Goal: Task Accomplishment & Management: Use online tool/utility

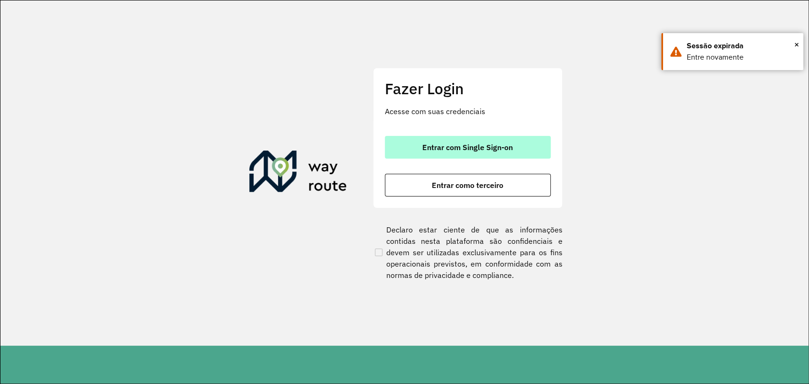
click at [500, 145] on span "Entrar com Single Sign-on" at bounding box center [467, 148] width 91 height 8
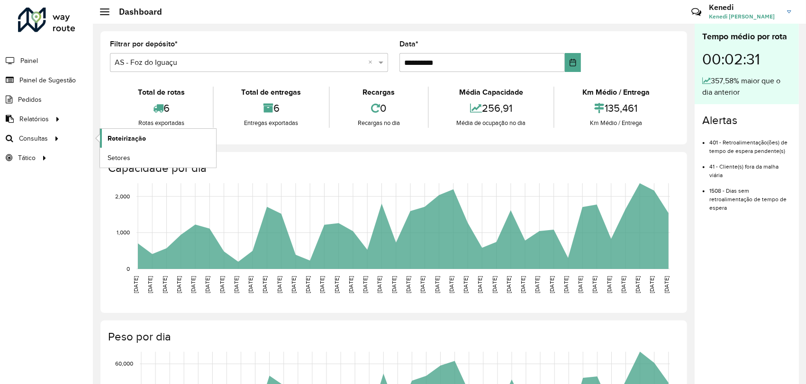
click at [106, 139] on link "Roteirização" at bounding box center [158, 138] width 116 height 19
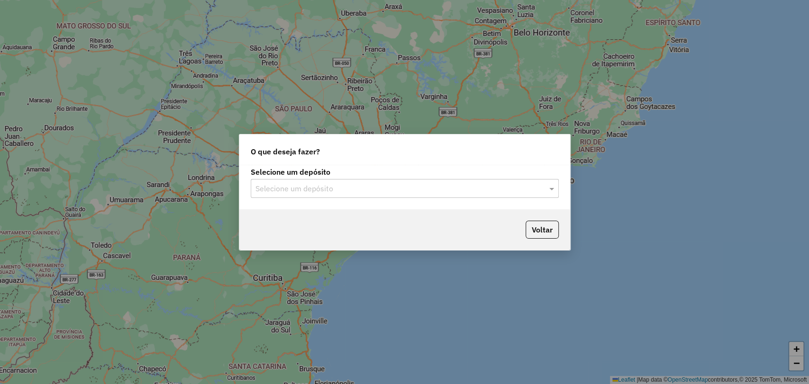
click at [487, 192] on input "text" at bounding box center [395, 188] width 280 height 11
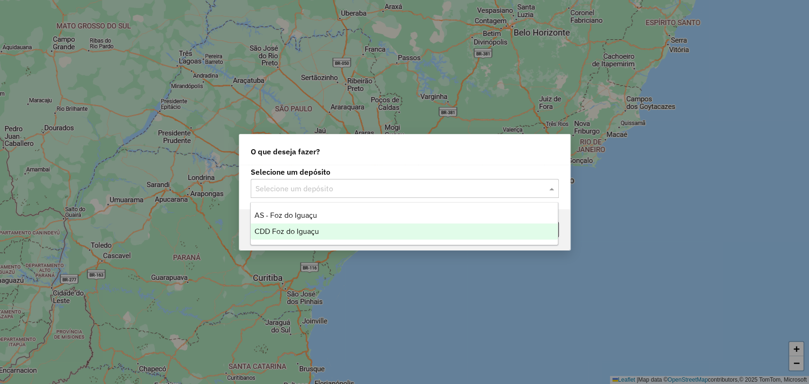
click at [306, 225] on div "CDD Foz do Iguaçu" at bounding box center [404, 232] width 307 height 16
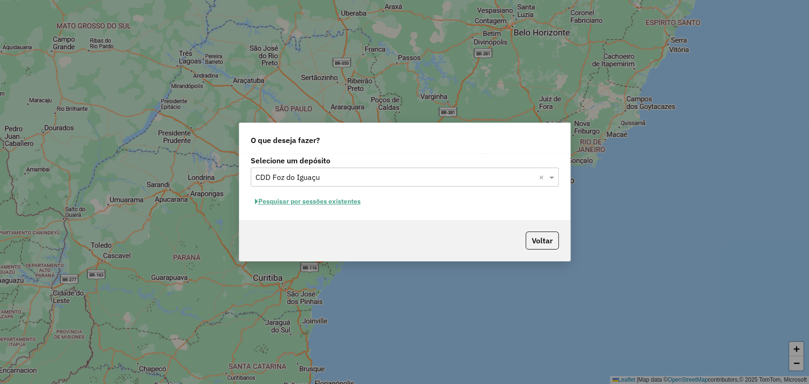
click at [310, 202] on button "Pesquisar por sessões existentes" at bounding box center [308, 201] width 114 height 15
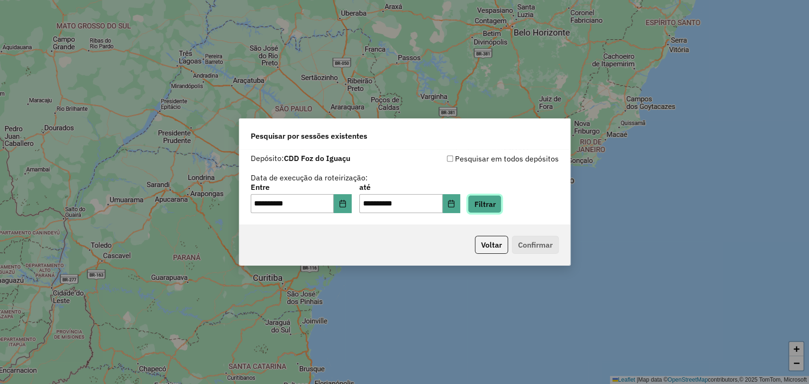
click at [501, 210] on button "Filtrar" at bounding box center [485, 204] width 34 height 18
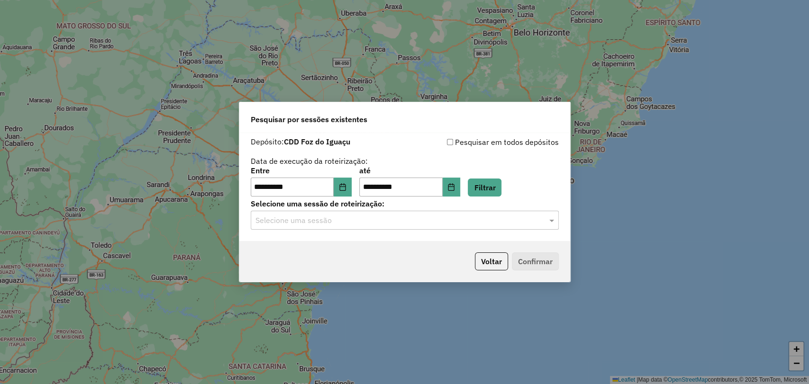
click at [485, 219] on input "text" at bounding box center [395, 220] width 280 height 11
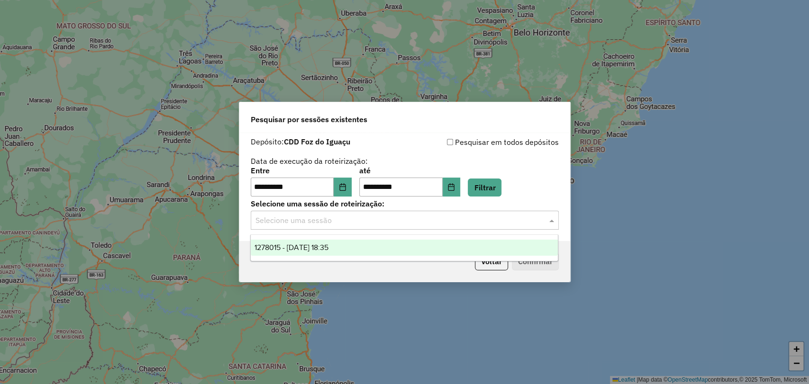
click at [391, 246] on div "1278015 - 18/09/2025 18:35" at bounding box center [404, 248] width 307 height 16
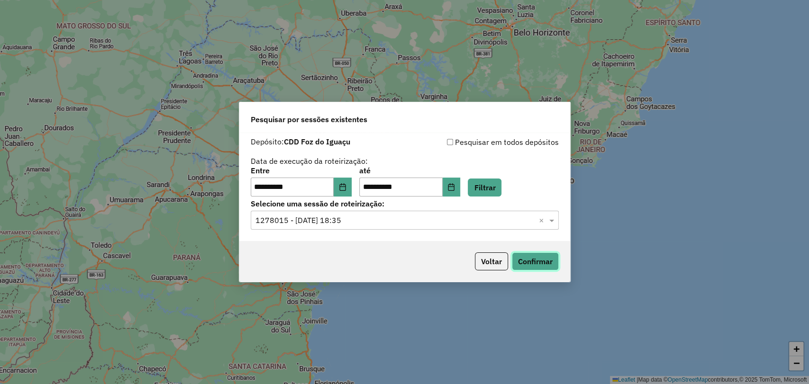
click at [534, 261] on button "Confirmar" at bounding box center [535, 262] width 47 height 18
click at [627, 123] on div "**********" at bounding box center [404, 192] width 809 height 384
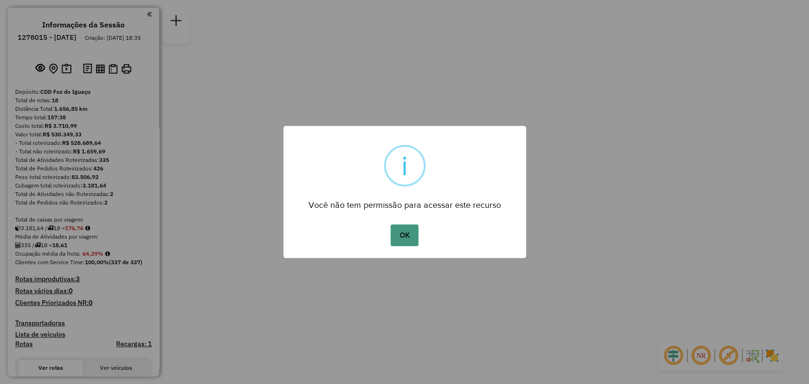
click at [401, 232] on button "OK" at bounding box center [405, 236] width 28 height 22
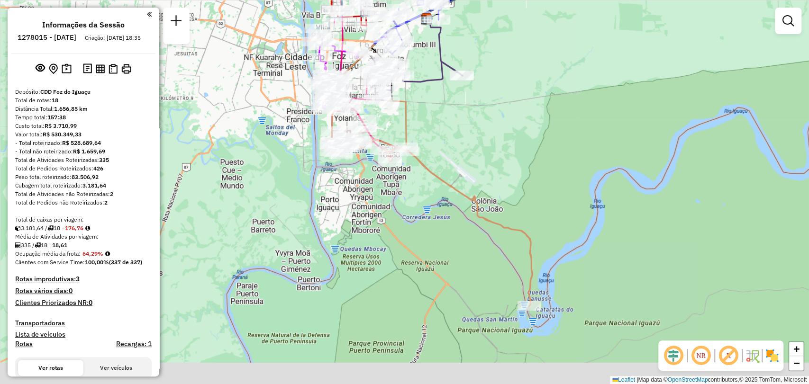
drag, startPoint x: 495, startPoint y: 227, endPoint x: 412, endPoint y: 132, distance: 126.3
click at [400, 120] on div "Janela de atendimento Grade de atendimento Capacidade Transportadoras Veículos …" at bounding box center [404, 192] width 809 height 384
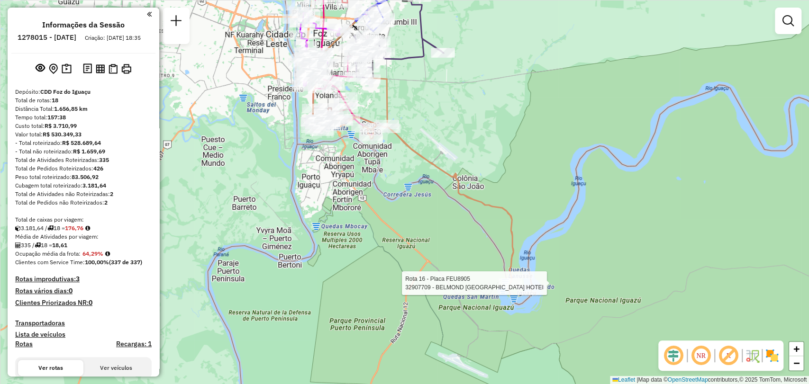
select select "**********"
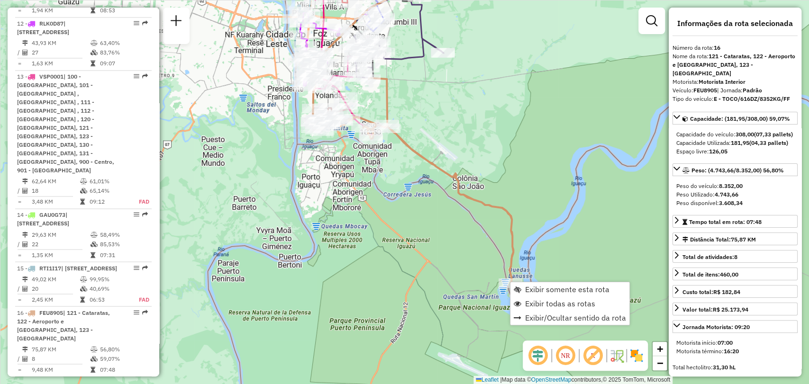
scroll to position [1235, 0]
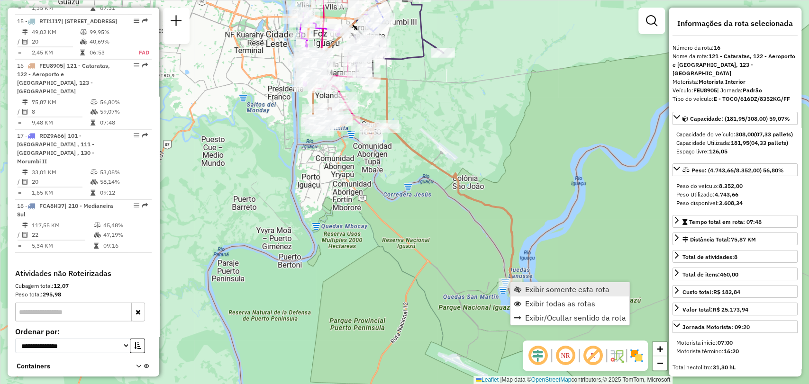
click at [538, 289] on span "Exibir somente esta rota" at bounding box center [567, 290] width 84 height 8
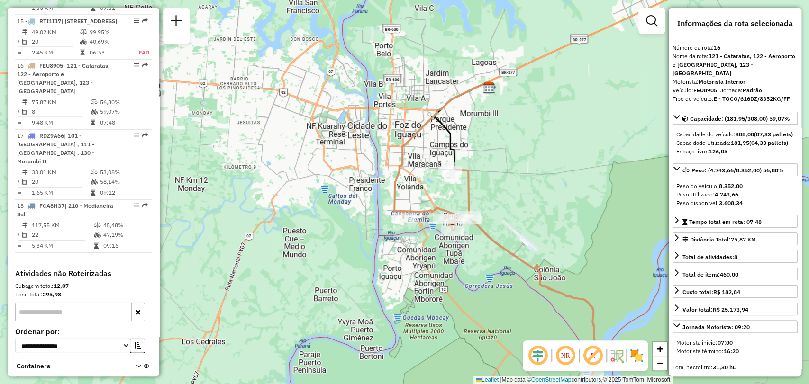
drag, startPoint x: 462, startPoint y: 155, endPoint x: 552, endPoint y: 191, distance: 97.0
click at [552, 191] on div "Janela de atendimento Grade de atendimento Capacidade Transportadoras Veículos …" at bounding box center [404, 192] width 809 height 384
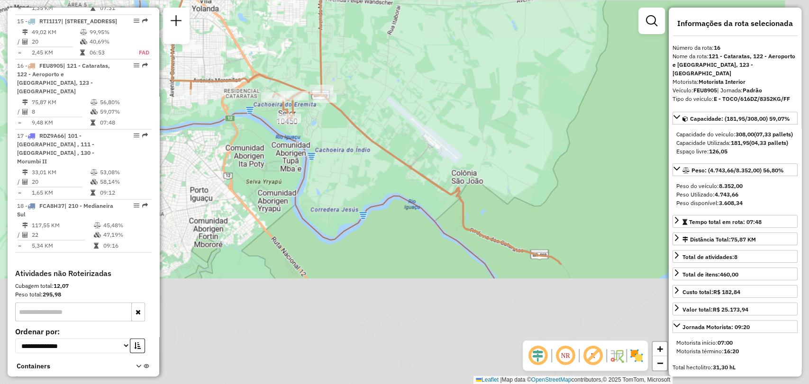
drag, startPoint x: 494, startPoint y: 205, endPoint x: 414, endPoint y: 48, distance: 176.8
click at [414, 48] on div "Janela de atendimento Grade de atendimento Capacidade Transportadoras Veículos …" at bounding box center [404, 192] width 809 height 384
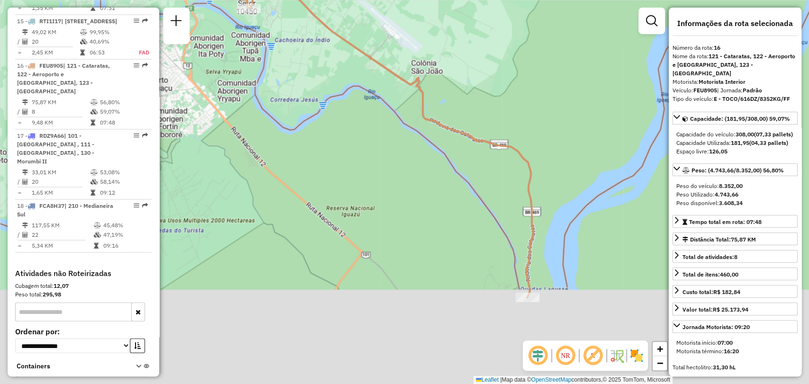
drag, startPoint x: 595, startPoint y: 258, endPoint x: 555, endPoint y: 147, distance: 117.5
click at [555, 147] on div "Janela de atendimento Grade de atendimento Capacidade Transportadoras Veículos …" at bounding box center [404, 192] width 809 height 384
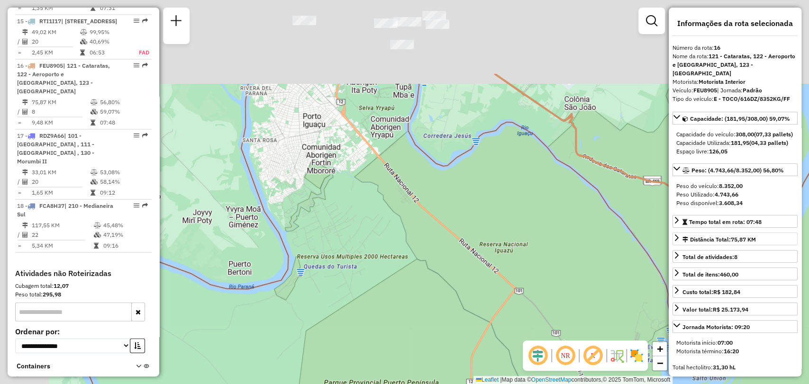
drag, startPoint x: 592, startPoint y: 195, endPoint x: 678, endPoint y: 241, distance: 96.7
click at [678, 241] on hb-router-mapa "Informações da Sessão 1278015 - 18/09/2025 Criação: 17/09/2025 18:35 Depósito: …" at bounding box center [404, 192] width 809 height 384
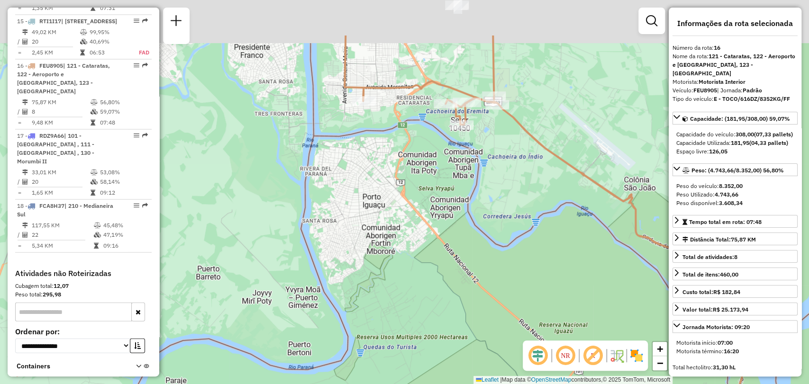
drag, startPoint x: 506, startPoint y: 81, endPoint x: 595, endPoint y: 211, distance: 158.0
click at [595, 211] on icon at bounding box center [554, 225] width 383 height 379
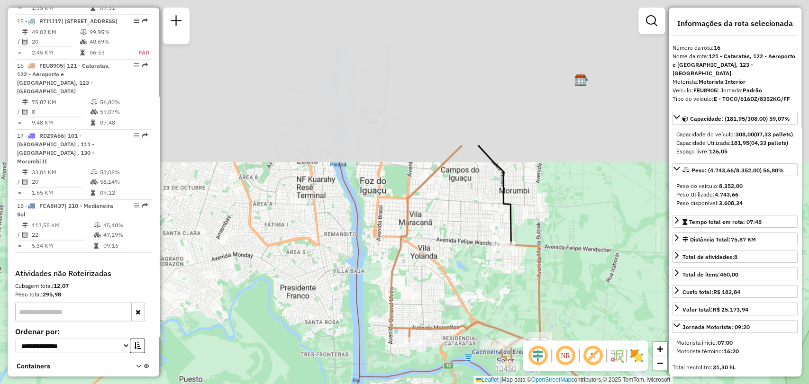
drag, startPoint x: 440, startPoint y: 59, endPoint x: 441, endPoint y: 239, distance: 180.1
click at [441, 239] on div "Janela de atendimento Grade de atendimento Capacidade Transportadoras Veículos …" at bounding box center [404, 192] width 809 height 384
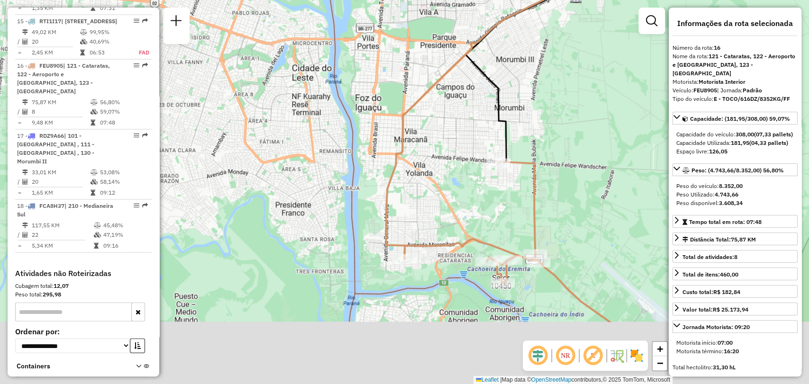
drag, startPoint x: 552, startPoint y: 254, endPoint x: 579, endPoint y: 152, distance: 105.8
click at [580, 153] on div "Janela de atendimento Grade de atendimento Capacidade Transportadoras Veículos …" at bounding box center [404, 192] width 809 height 384
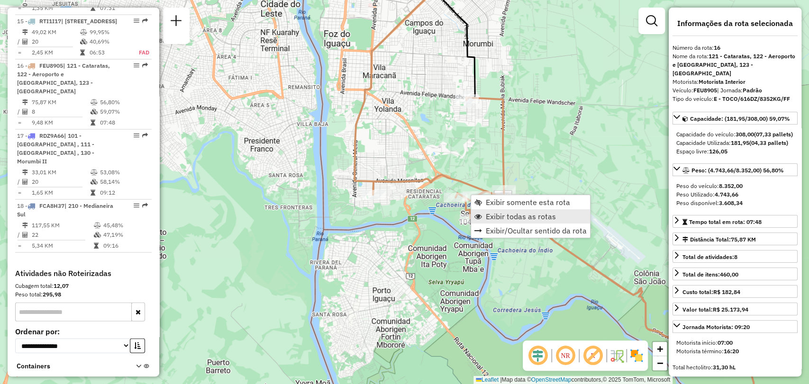
click at [504, 216] on span "Exibir todas as rotas" at bounding box center [521, 217] width 70 height 8
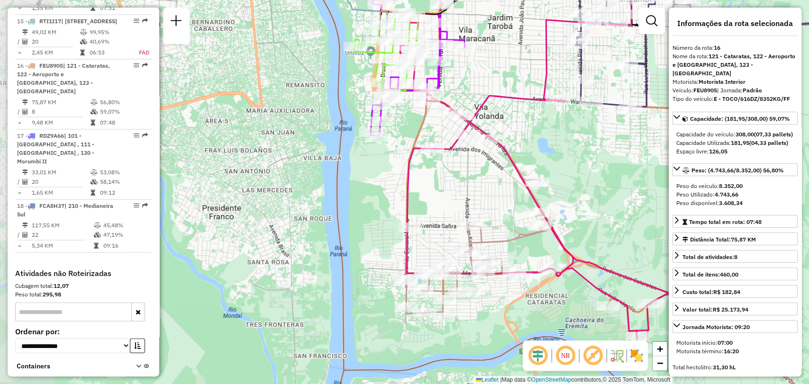
drag, startPoint x: 235, startPoint y: 75, endPoint x: 352, endPoint y: 111, distance: 122.0
click at [346, 114] on div "Janela de atendimento Grade de atendimento Capacidade Transportadoras Veículos …" at bounding box center [404, 192] width 809 height 384
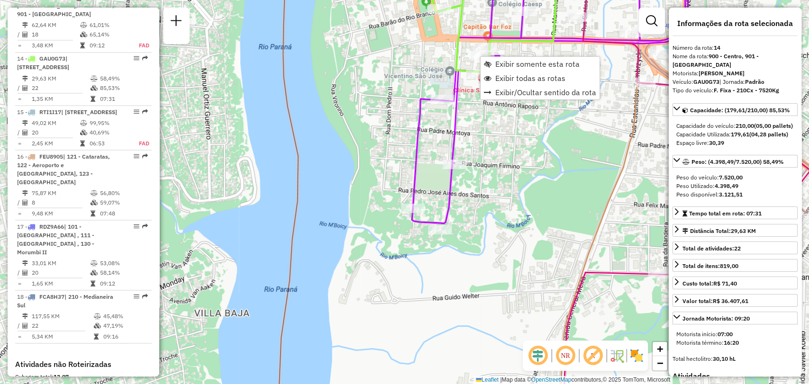
scroll to position [1129, 0]
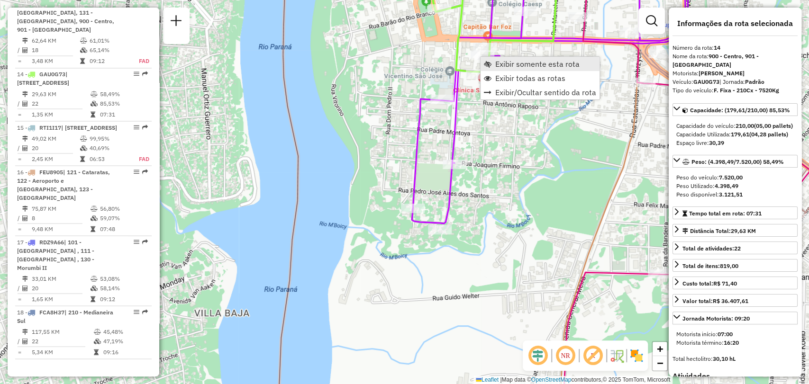
click at [509, 62] on span "Exibir somente esta rota" at bounding box center [537, 64] width 84 height 8
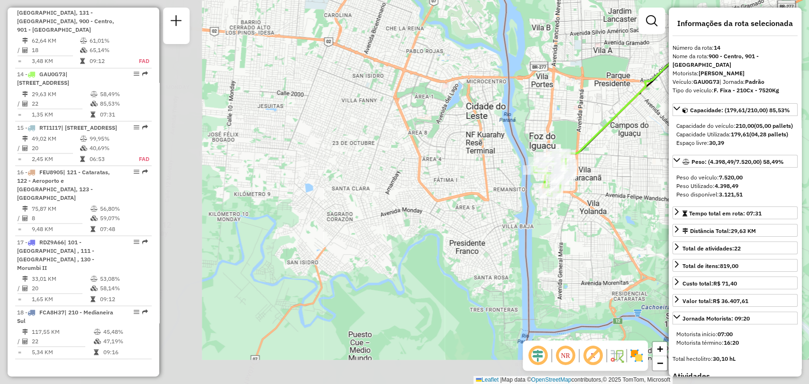
drag, startPoint x: 382, startPoint y: 255, endPoint x: 646, endPoint y: 165, distance: 278.3
click at [646, 165] on div "Janela de atendimento Grade de atendimento Capacidade Transportadoras Veículos …" at bounding box center [404, 192] width 809 height 384
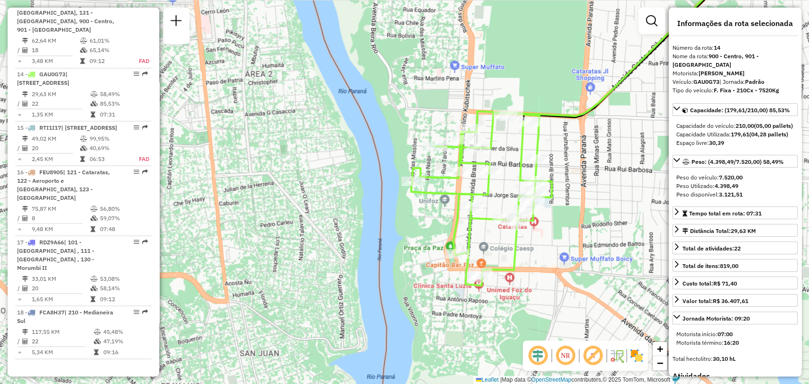
drag, startPoint x: 557, startPoint y: 165, endPoint x: 602, endPoint y: 171, distance: 44.9
click at [602, 171] on div "Janela de atendimento Grade de atendimento Capacidade Transportadoras Veículos …" at bounding box center [404, 192] width 809 height 384
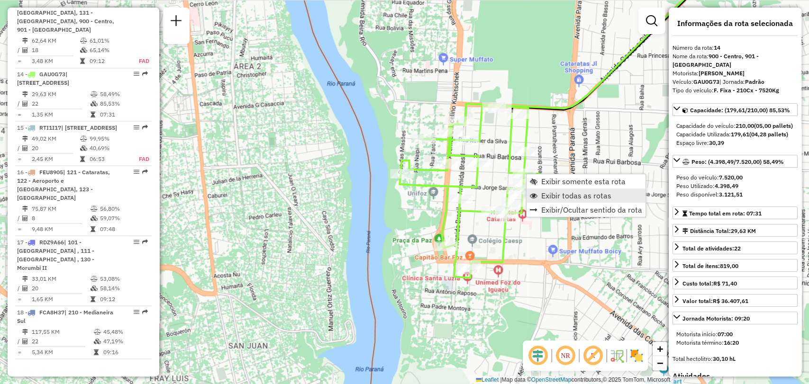
click at [558, 196] on span "Exibir todas as rotas" at bounding box center [576, 196] width 70 height 8
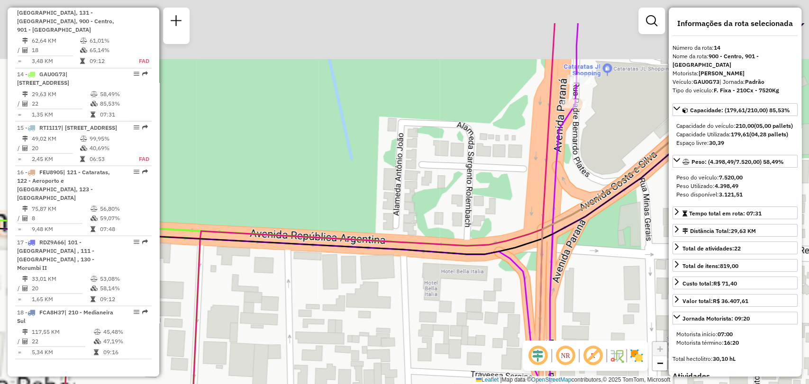
drag, startPoint x: 582, startPoint y: 105, endPoint x: 584, endPoint y: 169, distance: 64.0
click at [584, 169] on div "Janela de atendimento Grade de atendimento Capacidade Transportadoras Veículos …" at bounding box center [404, 192] width 809 height 384
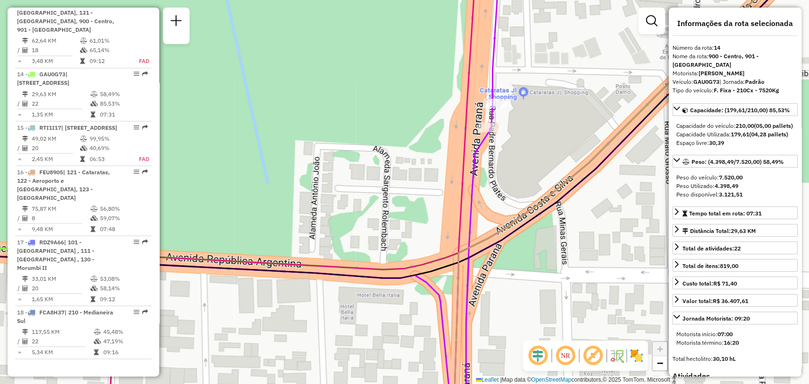
drag, startPoint x: 610, startPoint y: 144, endPoint x: 535, endPoint y: 137, distance: 75.6
click at [535, 137] on div "Janela de atendimento Grade de atendimento Capacidade Transportadoras Veículos …" at bounding box center [404, 192] width 809 height 384
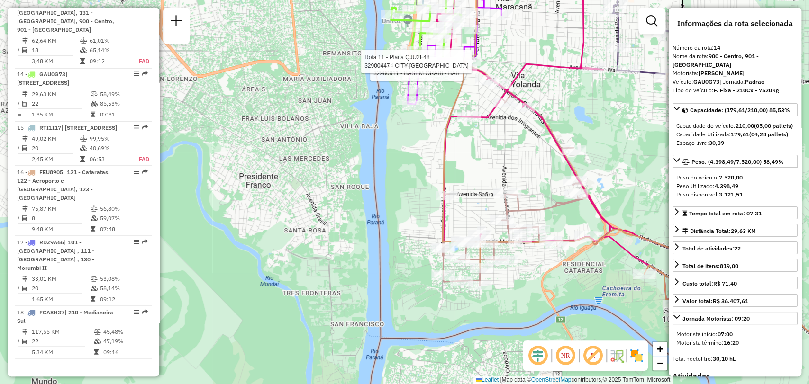
drag, startPoint x: 635, startPoint y: 268, endPoint x: 608, endPoint y: 225, distance: 51.5
click at [623, 247] on icon at bounding box center [571, 126] width 269 height 357
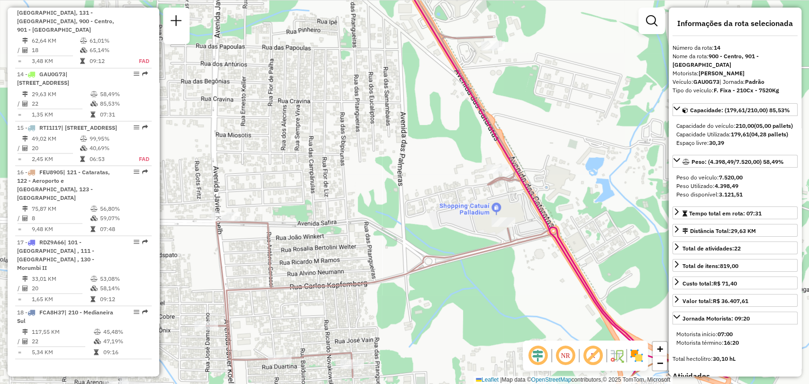
drag, startPoint x: 595, startPoint y: 269, endPoint x: 534, endPoint y: 196, distance: 95.5
click at [534, 196] on icon at bounding box center [350, 147] width 755 height 461
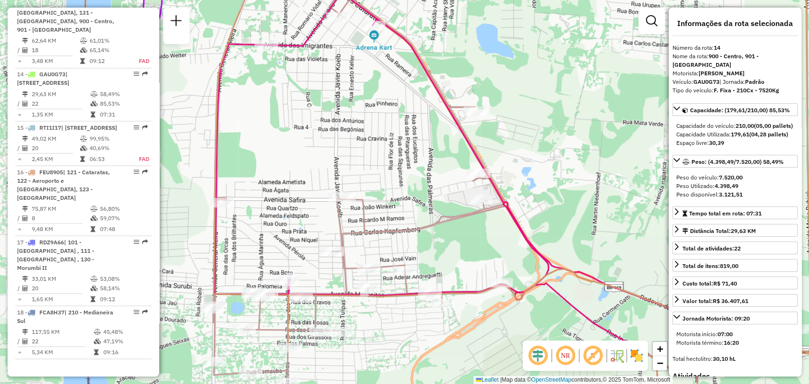
drag, startPoint x: 554, startPoint y: 250, endPoint x: 513, endPoint y: 239, distance: 42.5
click at [513, 239] on div "Rota 13 - Placa VSP0001 32900911 - BASEM ORABI - BAR Rota 11 - Placa QJU2F48 32…" at bounding box center [404, 192] width 809 height 384
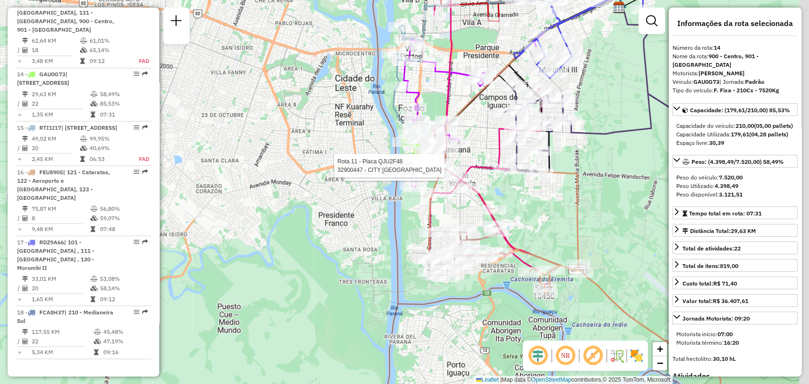
drag, startPoint x: 577, startPoint y: 262, endPoint x: 519, endPoint y: 244, distance: 60.3
click at [522, 242] on div "Rota 13 - Placa VSP0001 32900911 - BASEM ORABI - BAR Rota 11 - Placa QJU2F48 32…" at bounding box center [404, 192] width 809 height 384
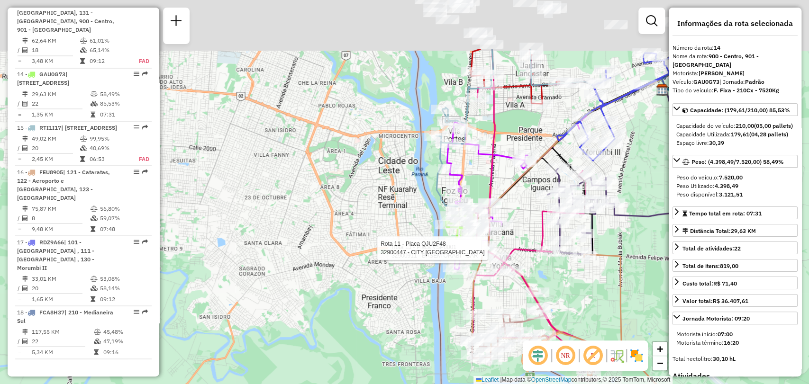
drag, startPoint x: 526, startPoint y: 218, endPoint x: 581, endPoint y: 290, distance: 89.6
click at [581, 290] on div "Rota 13 - Placa VSP0001 32900911 - BASEM ORABI - BAR Rota 11 - Placa QJU2F48 32…" at bounding box center [404, 192] width 809 height 384
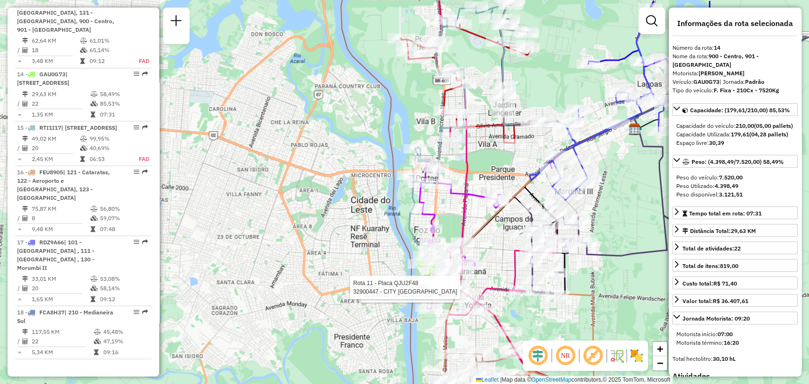
drag, startPoint x: 538, startPoint y: 210, endPoint x: 511, endPoint y: 249, distance: 48.0
click at [511, 249] on icon at bounding box center [506, 205] width 140 height 408
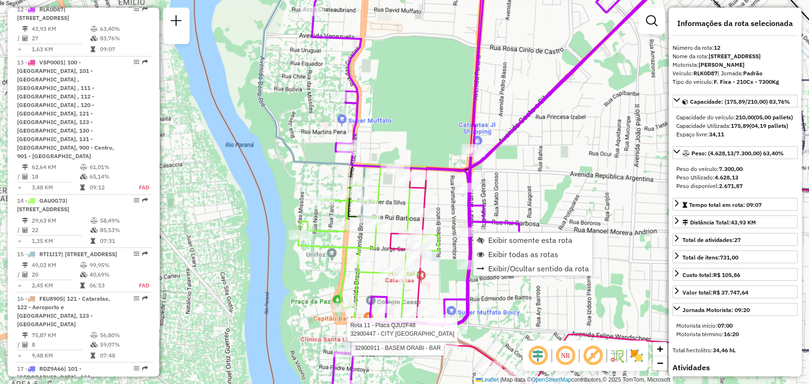
scroll to position [971, 0]
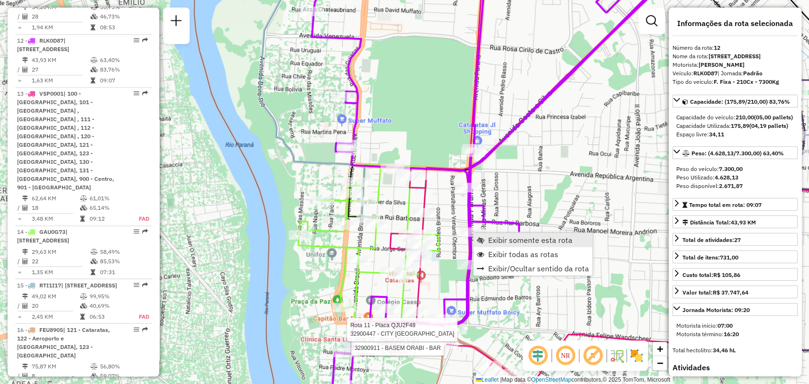
click at [514, 244] on span "Exibir somente esta rota" at bounding box center [530, 241] width 84 height 8
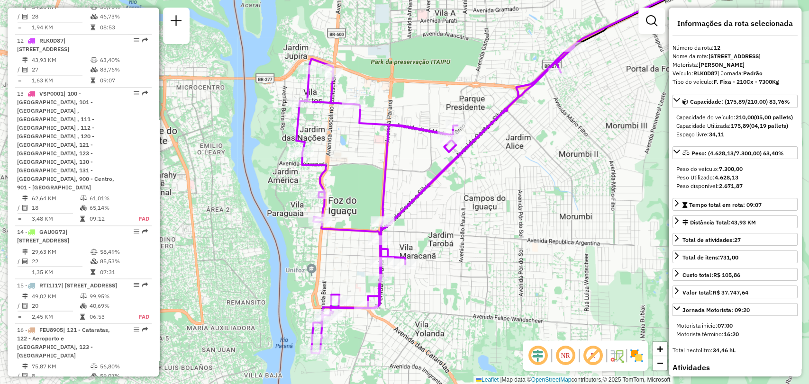
drag, startPoint x: 437, startPoint y: 219, endPoint x: 542, endPoint y: 191, distance: 109.3
click at [542, 191] on div "Janela de atendimento Grade de atendimento Capacidade Transportadoras Veículos …" at bounding box center [404, 192] width 809 height 384
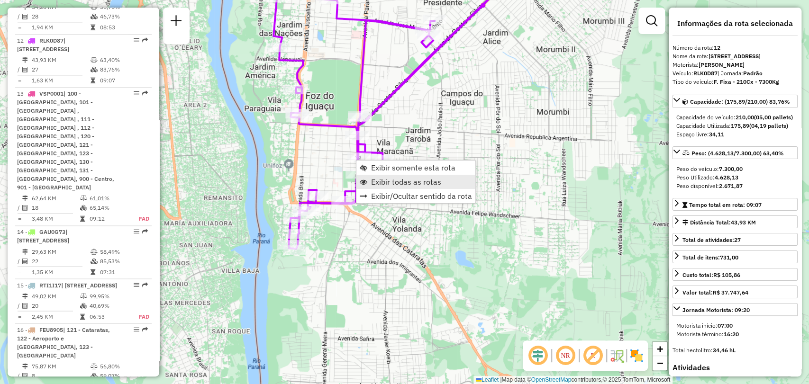
click at [390, 181] on span "Exibir todas as rotas" at bounding box center [406, 182] width 70 height 8
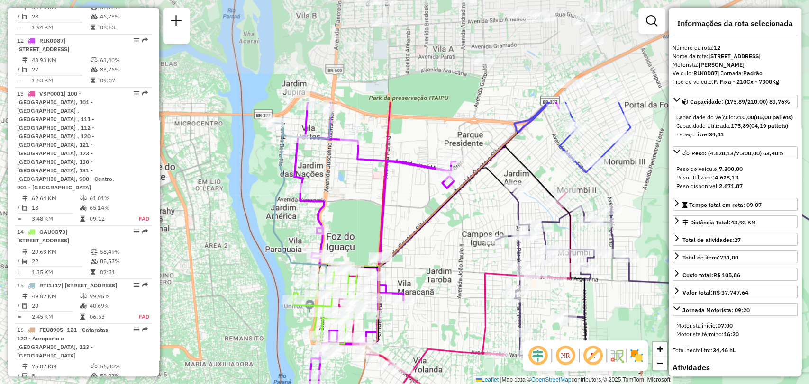
drag, startPoint x: 421, startPoint y: 153, endPoint x: 442, endPoint y: 293, distance: 141.8
click at [442, 293] on div "Janela de atendimento Grade de atendimento Capacidade Transportadoras Veículos …" at bounding box center [404, 192] width 809 height 384
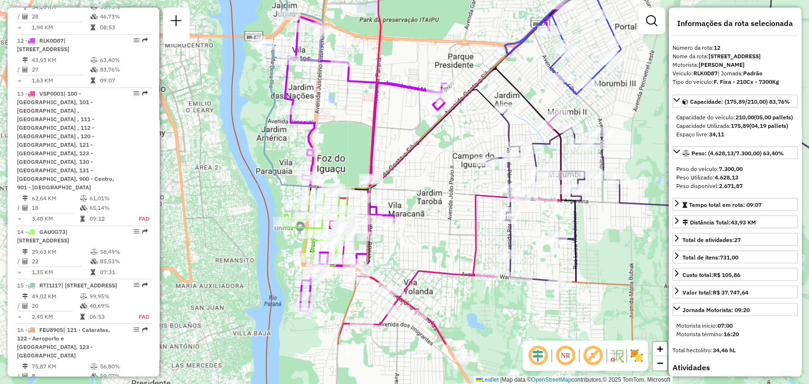
drag, startPoint x: 463, startPoint y: 275, endPoint x: 448, endPoint y: 172, distance: 104.8
click at [448, 172] on div "Janela de atendimento Grade de atendimento Capacidade Transportadoras Veículos …" at bounding box center [404, 192] width 809 height 384
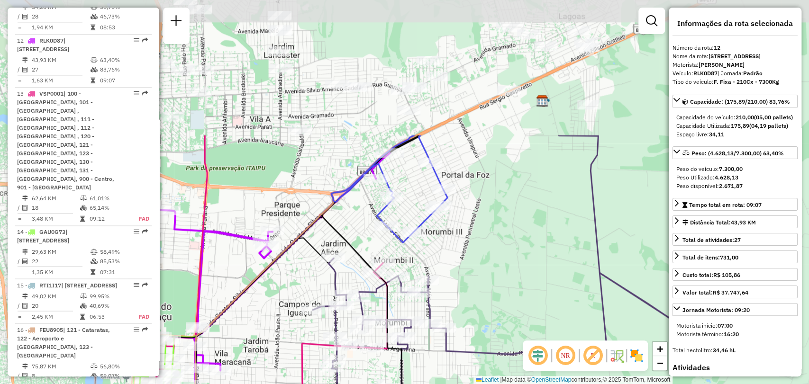
drag, startPoint x: 454, startPoint y: 220, endPoint x: 294, endPoint y: 406, distance: 245.1
click at [294, 384] on html "Aguarde... Pop-up bloqueado! Seu navegador bloqueou automáticamente a abertura …" at bounding box center [404, 192] width 809 height 384
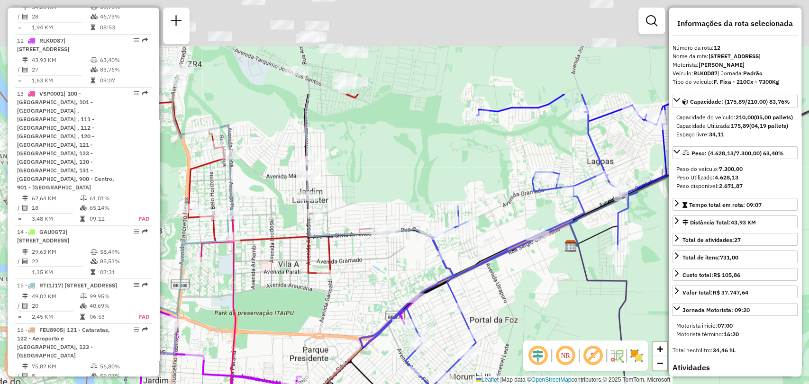
drag, startPoint x: 482, startPoint y: 191, endPoint x: 513, endPoint y: 352, distance: 164.5
click at [513, 352] on div "Janela de atendimento Grade de atendimento Capacidade Transportadoras Veículos …" at bounding box center [404, 192] width 809 height 384
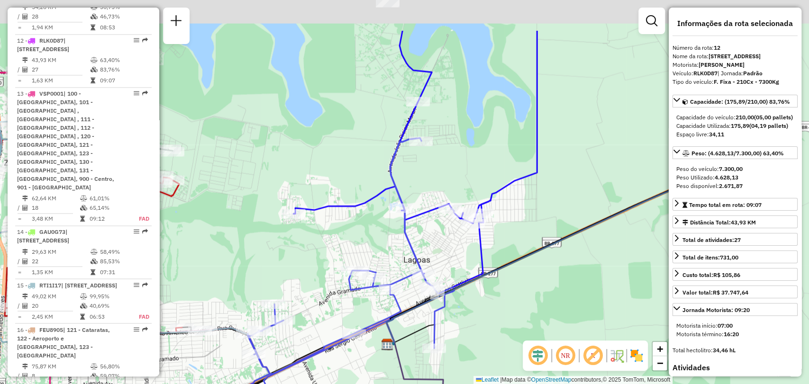
drag, startPoint x: 503, startPoint y: 307, endPoint x: 310, endPoint y: 381, distance: 207.0
click at [310, 381] on div "Janela de atendimento Grade de atendimento Capacidade Transportadoras Veículos …" at bounding box center [404, 192] width 809 height 384
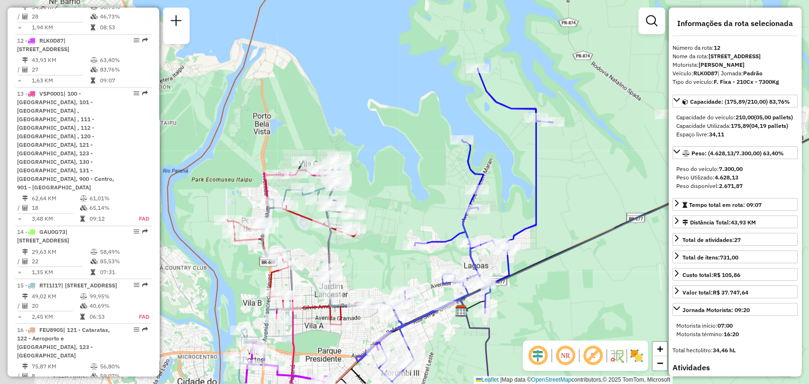
drag, startPoint x: 449, startPoint y: 242, endPoint x: 565, endPoint y: 184, distance: 129.3
click at [553, 184] on icon at bounding box center [484, 176] width 138 height 216
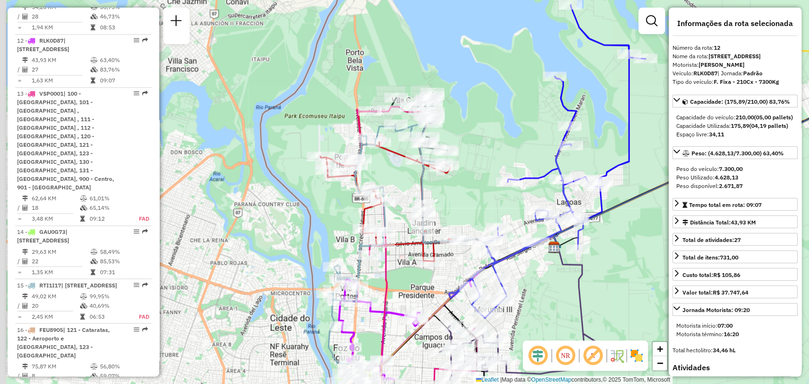
drag, startPoint x: 411, startPoint y: 217, endPoint x: 456, endPoint y: 182, distance: 56.5
click at [456, 182] on div "Janela de atendimento Grade de atendimento Capacidade Transportadoras Veículos …" at bounding box center [404, 192] width 809 height 384
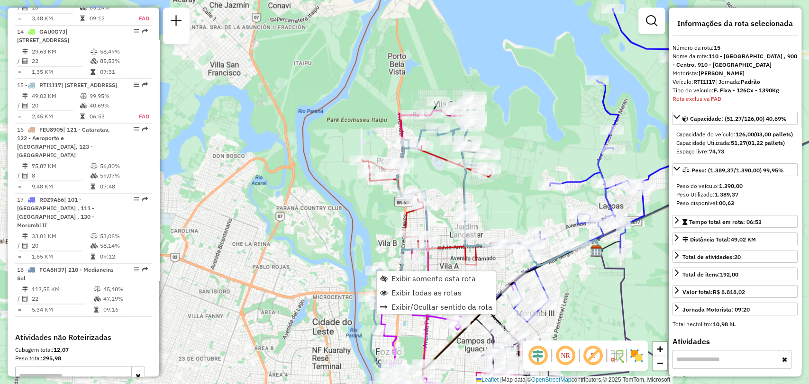
scroll to position [1182, 0]
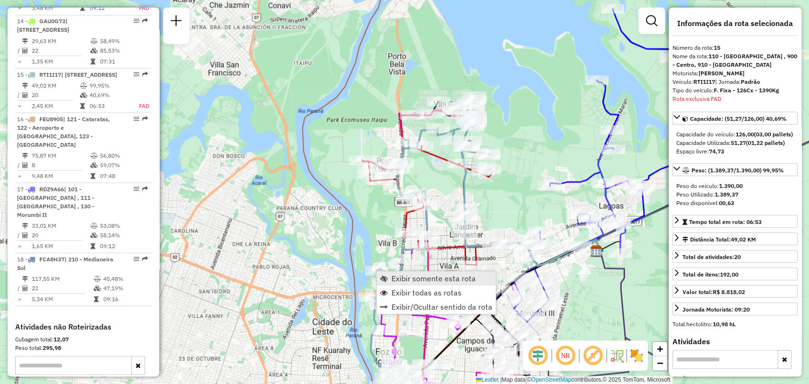
click at [418, 278] on span "Exibir somente esta rota" at bounding box center [433, 279] width 84 height 8
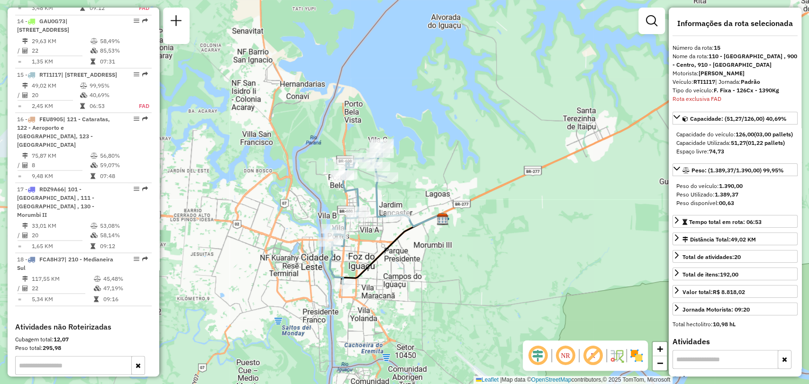
drag, startPoint x: 393, startPoint y: 255, endPoint x: 400, endPoint y: 235, distance: 22.0
click at [400, 235] on div "Janela de atendimento Grade de atendimento Capacidade Transportadoras Veículos …" at bounding box center [404, 192] width 809 height 384
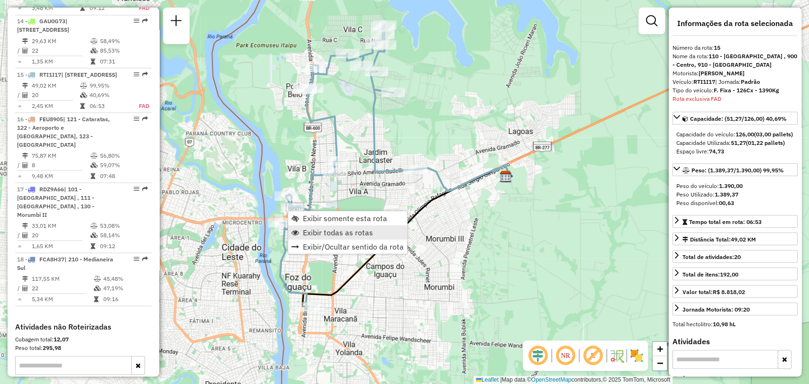
click at [342, 229] on span "Exibir todas as rotas" at bounding box center [338, 233] width 70 height 8
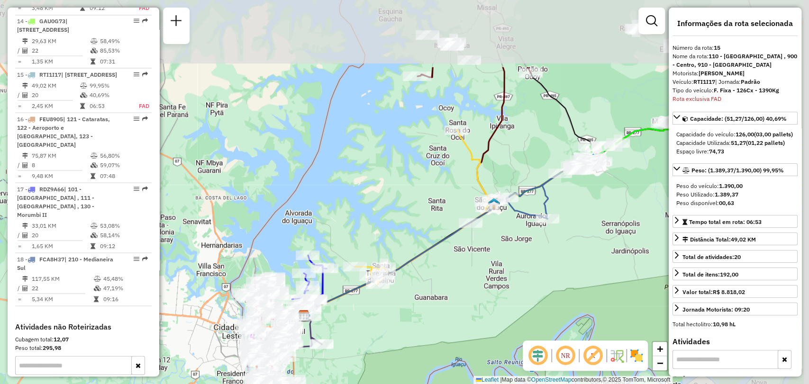
drag, startPoint x: 608, startPoint y: 179, endPoint x: 407, endPoint y: 278, distance: 224.3
click at [407, 278] on div "Rota 7 - Placa FCO7153 32909223 - PAHIM COMERCIO DE GAS E AGUA LTDA Janela de a…" at bounding box center [404, 192] width 809 height 384
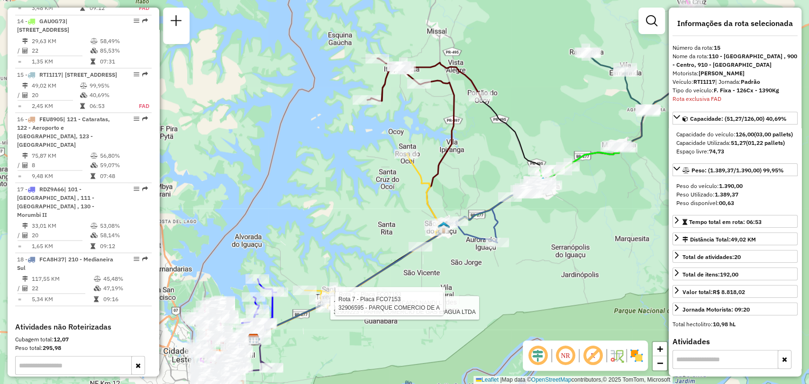
drag, startPoint x: 526, startPoint y: 216, endPoint x: 455, endPoint y: 245, distance: 76.3
click at [455, 245] on icon at bounding box center [375, 281] width 243 height 117
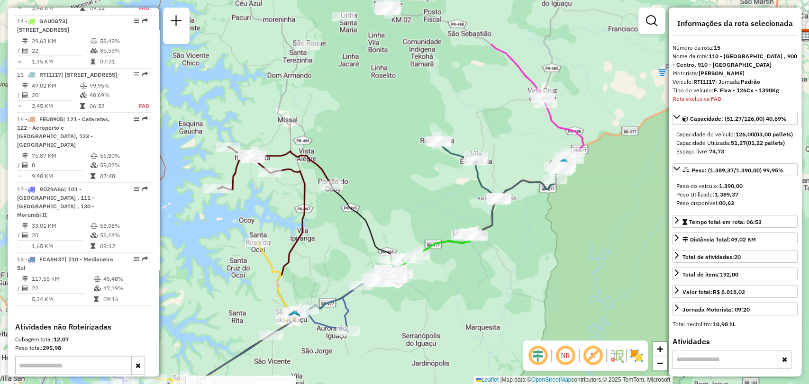
drag, startPoint x: 568, startPoint y: 200, endPoint x: 439, endPoint y: 282, distance: 153.0
click at [439, 282] on div "Rota 7 - Placa FCO7153 32909223 - PAHIM COMERCIO DE GAS E AGUA LTDA Rota 7 - Pl…" at bounding box center [404, 192] width 809 height 384
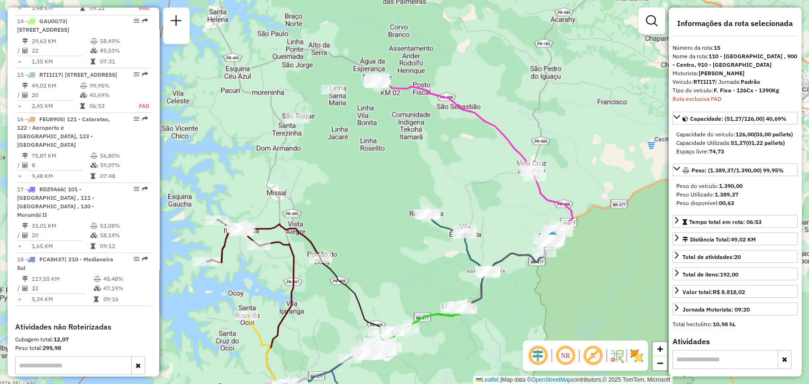
drag, startPoint x: 529, startPoint y: 262, endPoint x: 525, endPoint y: 327, distance: 65.1
click at [523, 331] on div "Rota 7 - Placa FCO7153 32909223 - PAHIM COMERCIO DE GAS E AGUA LTDA Rota 7 - Pl…" at bounding box center [404, 192] width 809 height 384
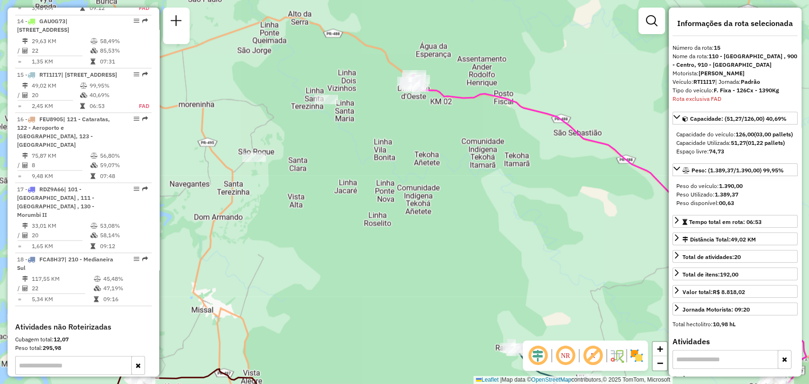
drag, startPoint x: 380, startPoint y: 83, endPoint x: 417, endPoint y: 127, distance: 56.5
click at [417, 127] on div "Rota 7 - Placa FCO7153 32909223 - PAHIM COMERCIO DE GAS E AGUA LTDA Rota 7 - Pl…" at bounding box center [404, 192] width 809 height 384
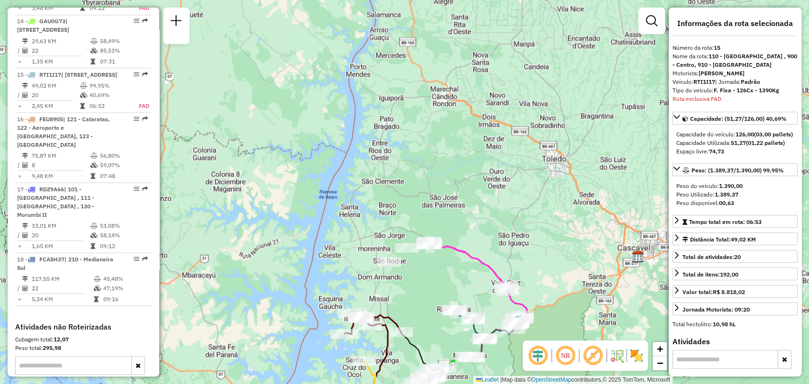
drag, startPoint x: 382, startPoint y: 155, endPoint x: 395, endPoint y: 282, distance: 127.6
click at [395, 282] on div "Rota 7 - Placa FCO7153 32909223 - PAHIM COMERCIO DE GAS E AGUA LTDA Rota 7 - Pl…" at bounding box center [404, 192] width 809 height 384
drag, startPoint x: 412, startPoint y: 283, endPoint x: 442, endPoint y: 176, distance: 110.9
click at [442, 178] on div "Rota 7 - Placa FCO7153 32909223 - PAHIM COMERCIO DE GAS E AGUA LTDA Rota 7 - Pl…" at bounding box center [404, 192] width 809 height 384
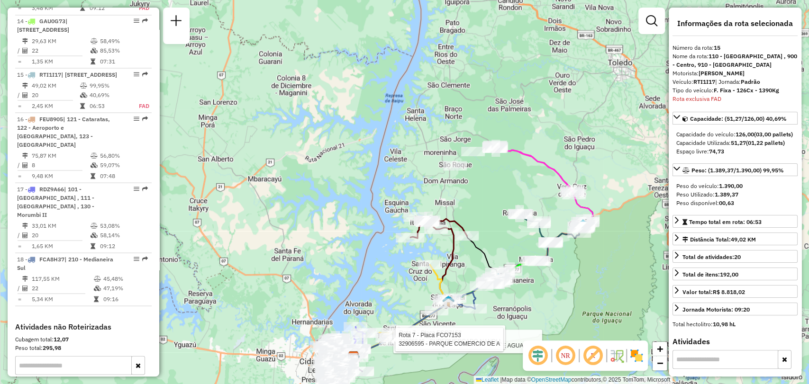
click at [578, 298] on div "Rota 7 - Placa FCO7153 32909223 - PAHIM COMERCIO DE GAS E AGUA LTDA Rota 7 - Pl…" at bounding box center [404, 192] width 809 height 384
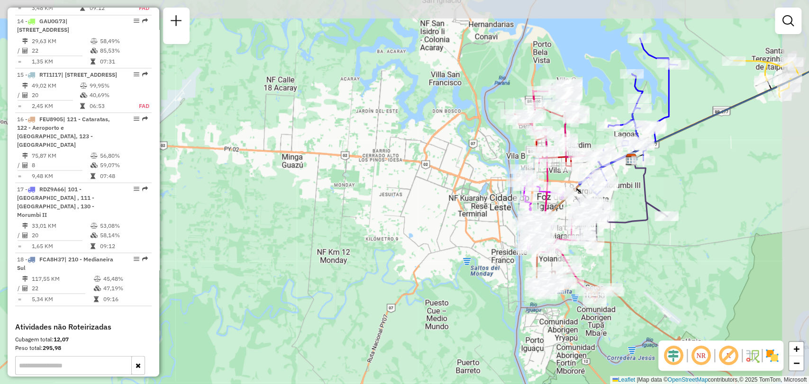
drag, startPoint x: 724, startPoint y: 125, endPoint x: 654, endPoint y: 193, distance: 97.5
click at [654, 193] on div "Rota 6 - Placa GIU0950 32908869 - MICHELLY DA CUNHA ROCHA Janela de atendimento…" at bounding box center [404, 192] width 809 height 384
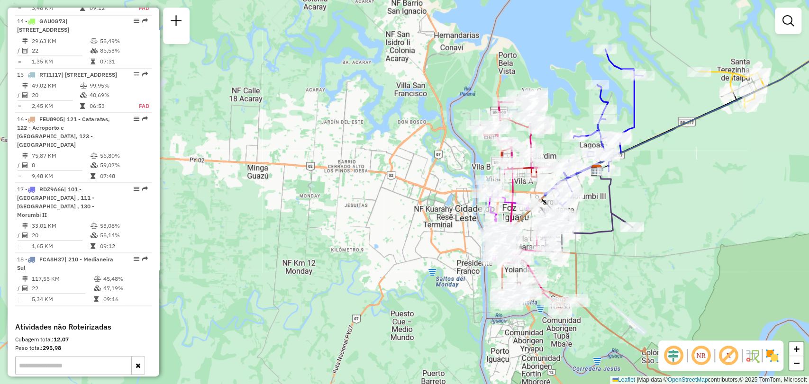
drag, startPoint x: 703, startPoint y: 164, endPoint x: 669, endPoint y: 175, distance: 36.3
click at [669, 175] on div "Rota 6 - Placa GIU0950 32908869 - MICHELLY DA CUNHA ROCHA Janela de atendimento…" at bounding box center [404, 192] width 809 height 384
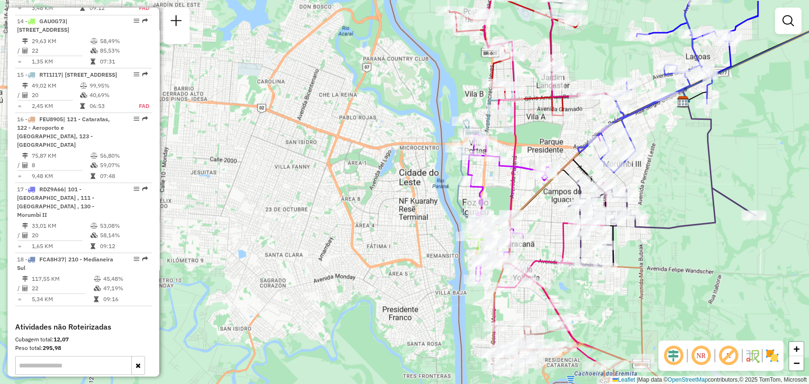
drag, startPoint x: 708, startPoint y: 247, endPoint x: 710, endPoint y: 287, distance: 39.4
click at [710, 287] on div "Rota 6 - Placa GIU0950 32908869 - MICHELLY DA CUNHA ROCHA Janela de atendimento…" at bounding box center [404, 192] width 809 height 384
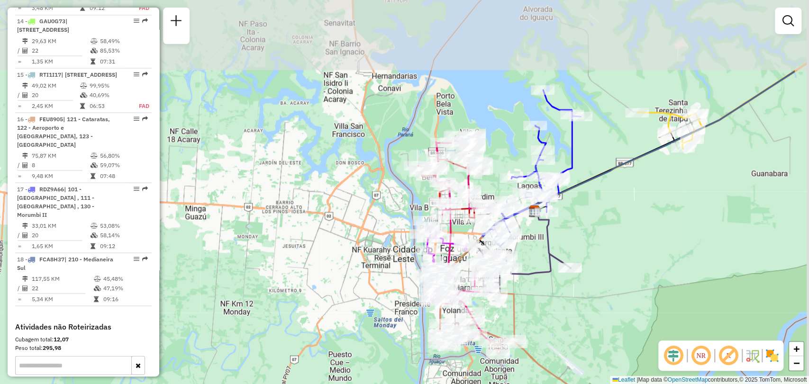
drag, startPoint x: 763, startPoint y: 67, endPoint x: 667, endPoint y: 170, distance: 140.9
click at [667, 170] on div "Rota 6 - Placa GIU0950 32908869 - MICHELLY DA CUNHA ROCHA Janela de atendimento…" at bounding box center [404, 192] width 809 height 384
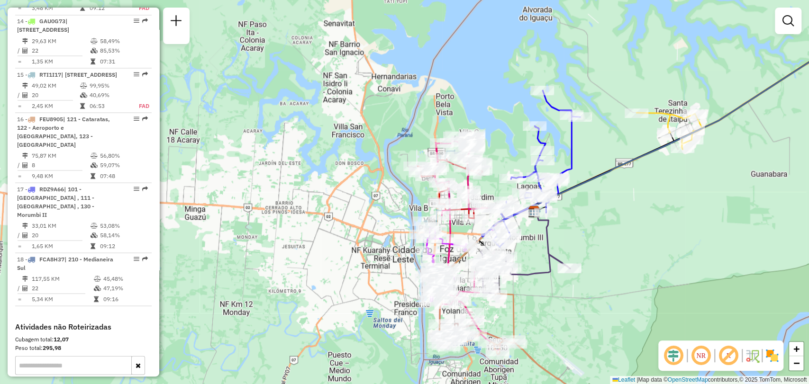
drag, startPoint x: 675, startPoint y: 165, endPoint x: 656, endPoint y: 136, distance: 34.6
click at [656, 137] on div "Rota 6 - Placa GIU0950 32908869 - MICHELLY DA CUNHA ROCHA Janela de atendimento…" at bounding box center [404, 192] width 809 height 384
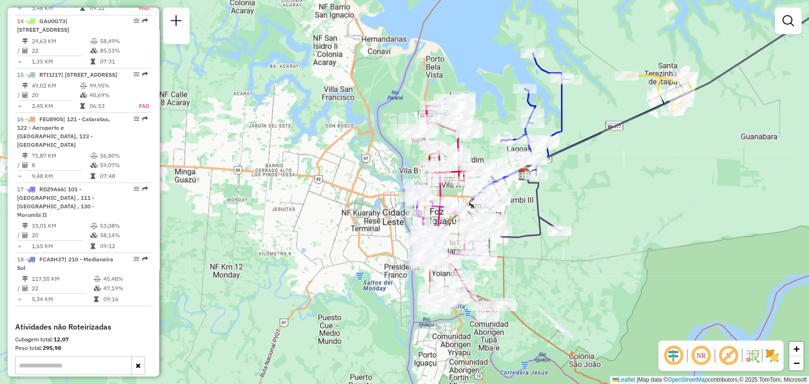
drag, startPoint x: 577, startPoint y: 191, endPoint x: 609, endPoint y: 160, distance: 44.6
click at [608, 161] on div "Rota 6 - Placa GIU0950 32908869 - MICHELLY DA CUNHA ROCHA Janela de atendimento…" at bounding box center [404, 192] width 809 height 384
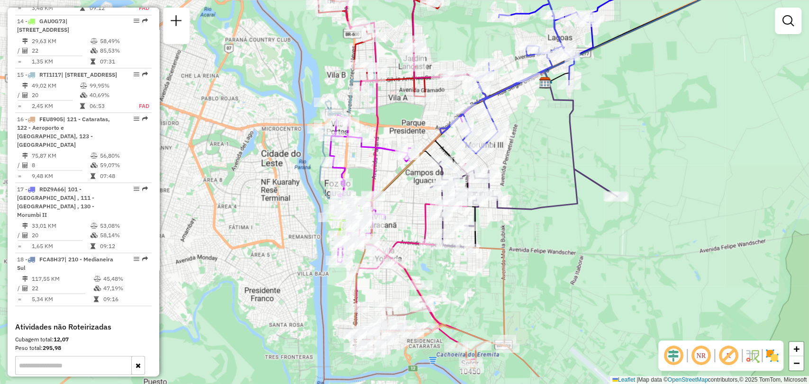
drag, startPoint x: 607, startPoint y: 163, endPoint x: 649, endPoint y: 118, distance: 62.4
click at [649, 118] on div "Rota 6 - Placa GIU0950 32908869 - MICHELLY DA CUNHA ROCHA Janela de atendimento…" at bounding box center [404, 192] width 809 height 384
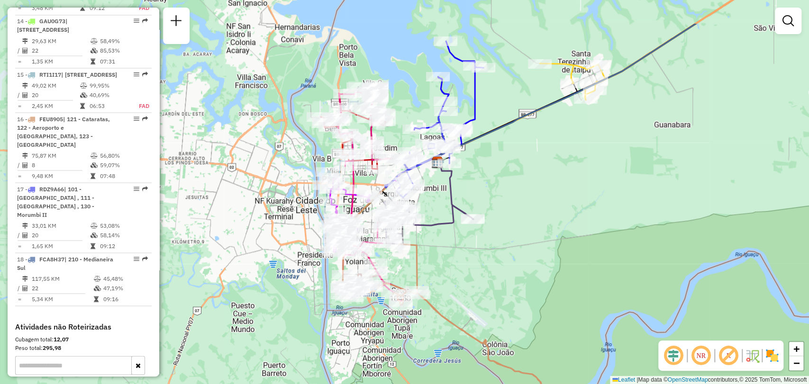
drag, startPoint x: 649, startPoint y: 118, endPoint x: 490, endPoint y: 181, distance: 171.7
click at [490, 181] on div "Rota 6 - Placa GIU0950 32908869 - MICHELLY DA CUNHA ROCHA Janela de atendimento…" at bounding box center [404, 192] width 809 height 384
